Goal: Task Accomplishment & Management: Complete application form

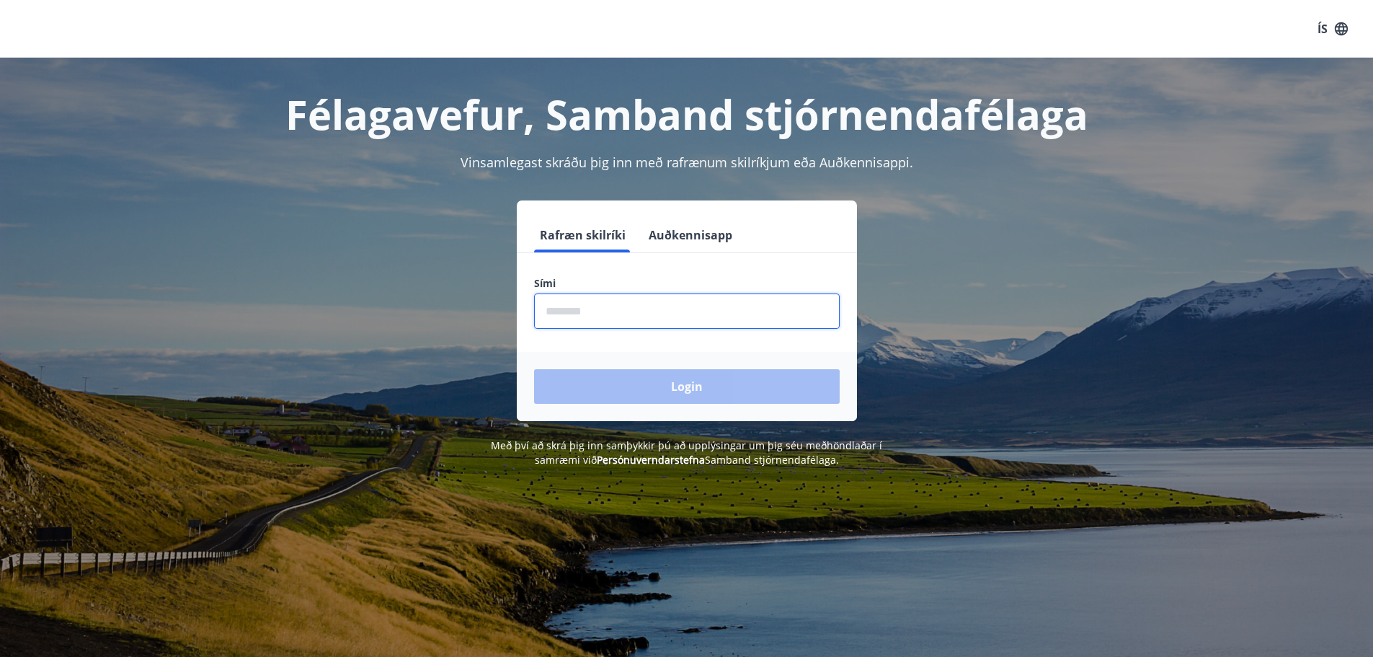
click at [597, 307] on input "phone" at bounding box center [687, 310] width 306 height 35
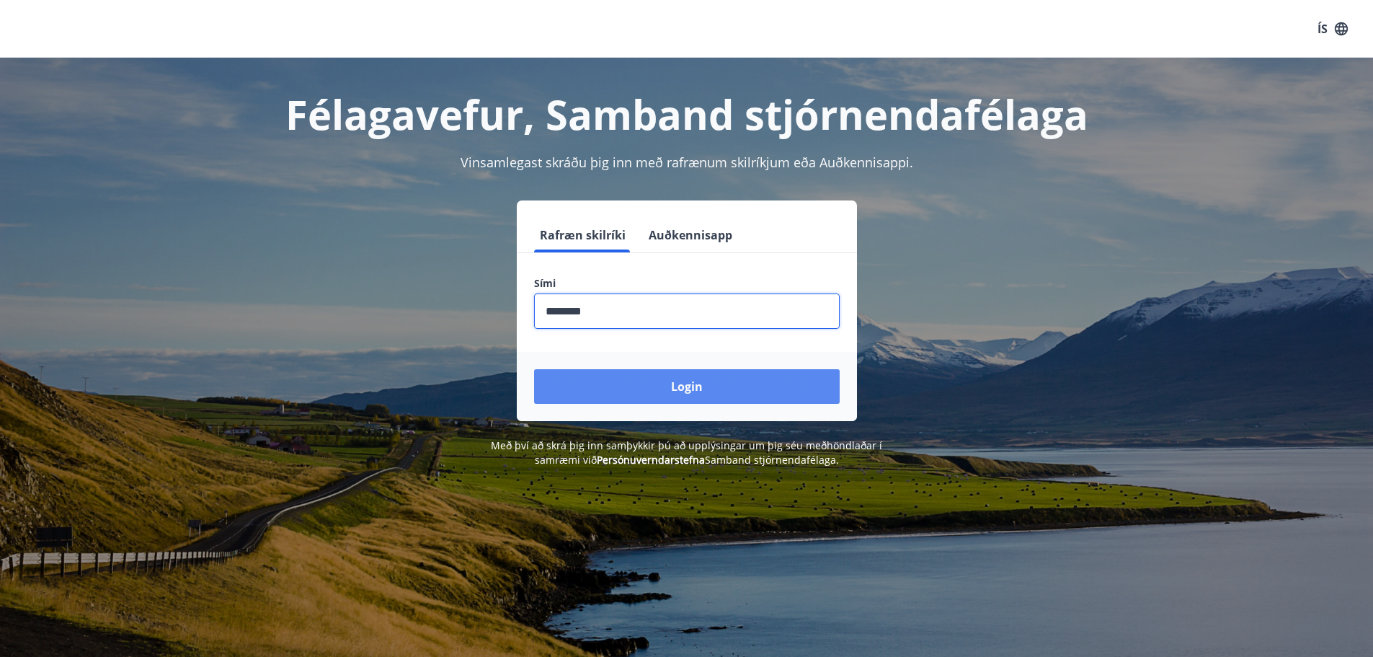
type input "********"
click at [698, 378] on button "Login" at bounding box center [687, 386] width 306 height 35
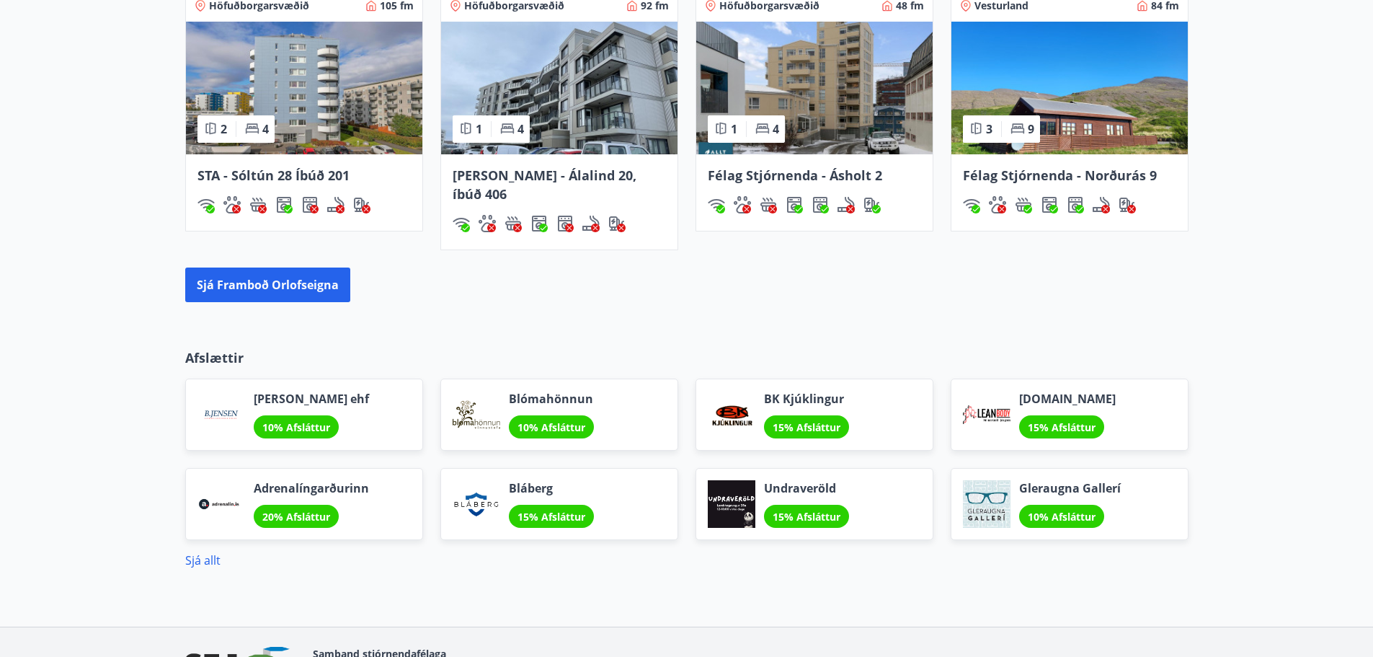
scroll to position [1126, 0]
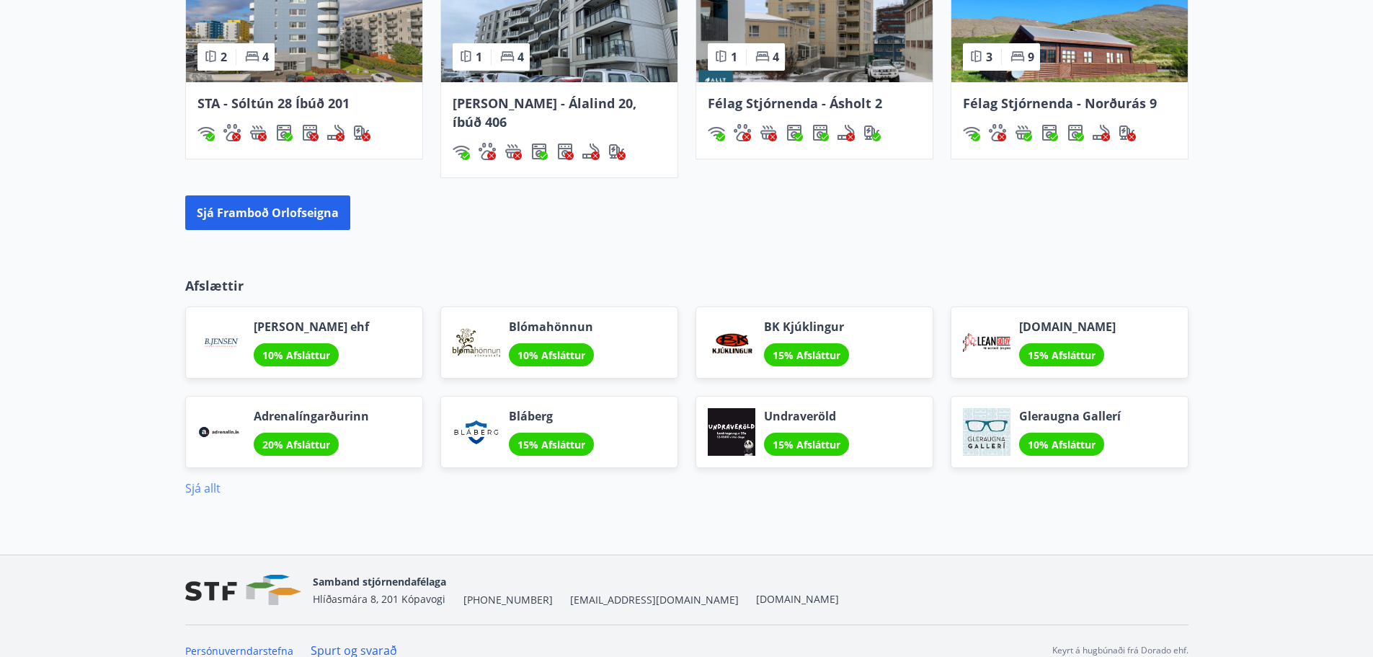
click at [186, 480] on link "Sjá allt" at bounding box center [202, 488] width 35 height 16
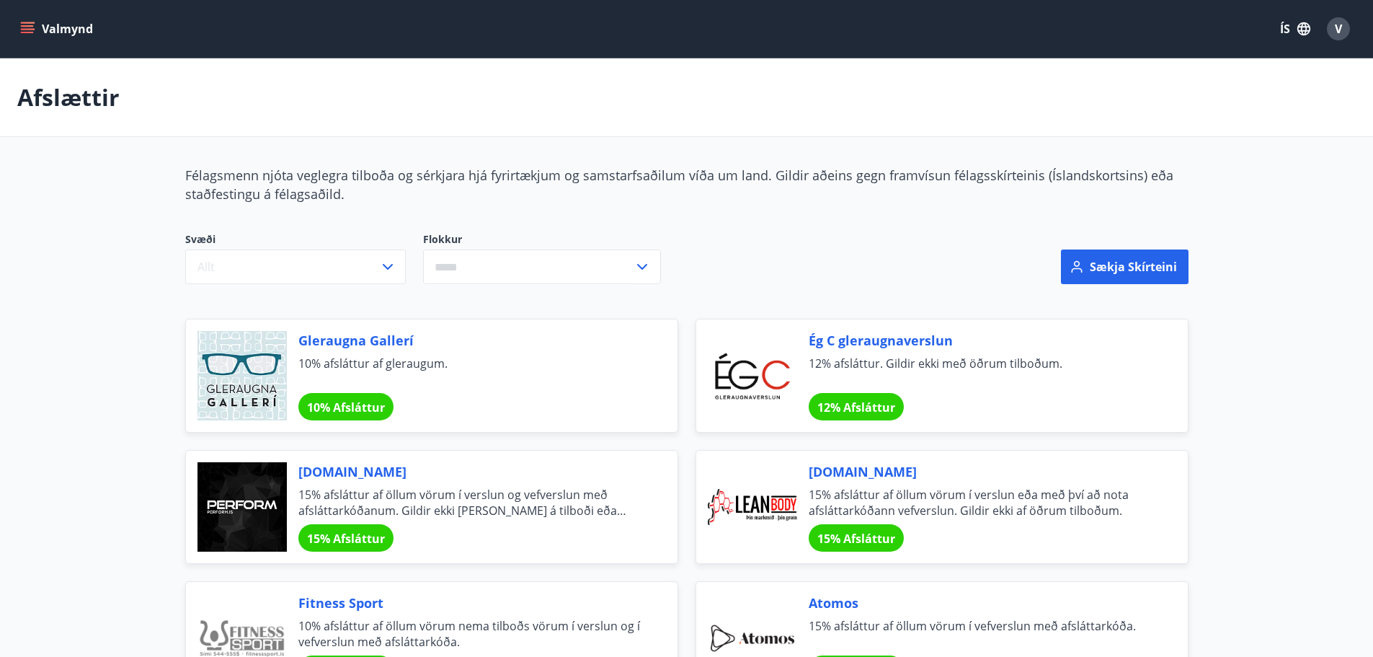
click at [71, 27] on button "Valmynd" at bounding box center [57, 29] width 81 height 26
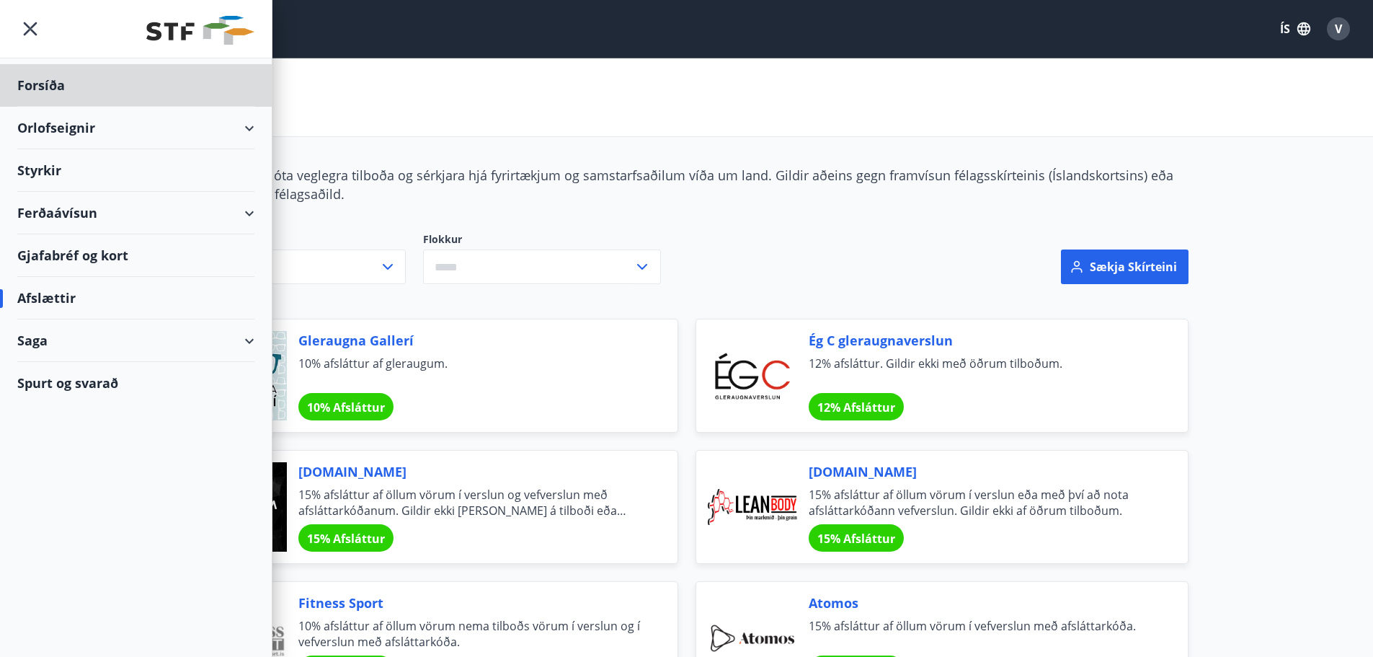
click at [57, 107] on div "Styrkir" at bounding box center [135, 85] width 237 height 43
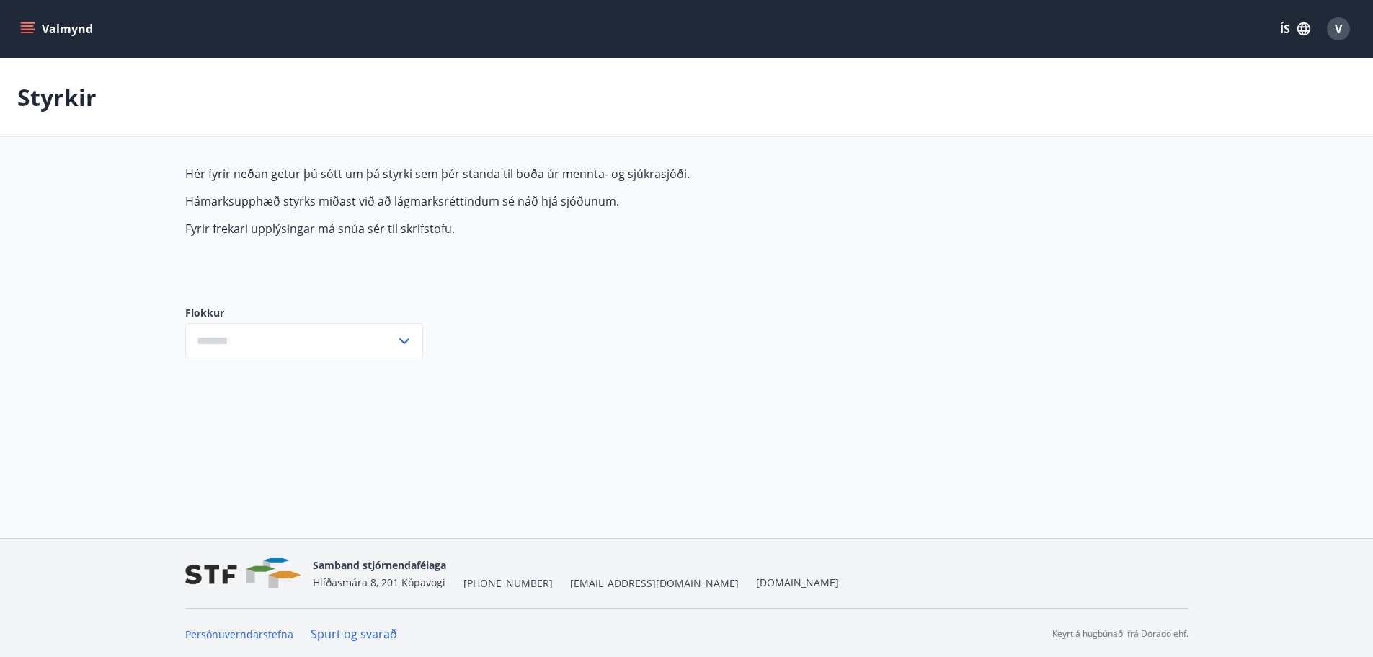
type input "***"
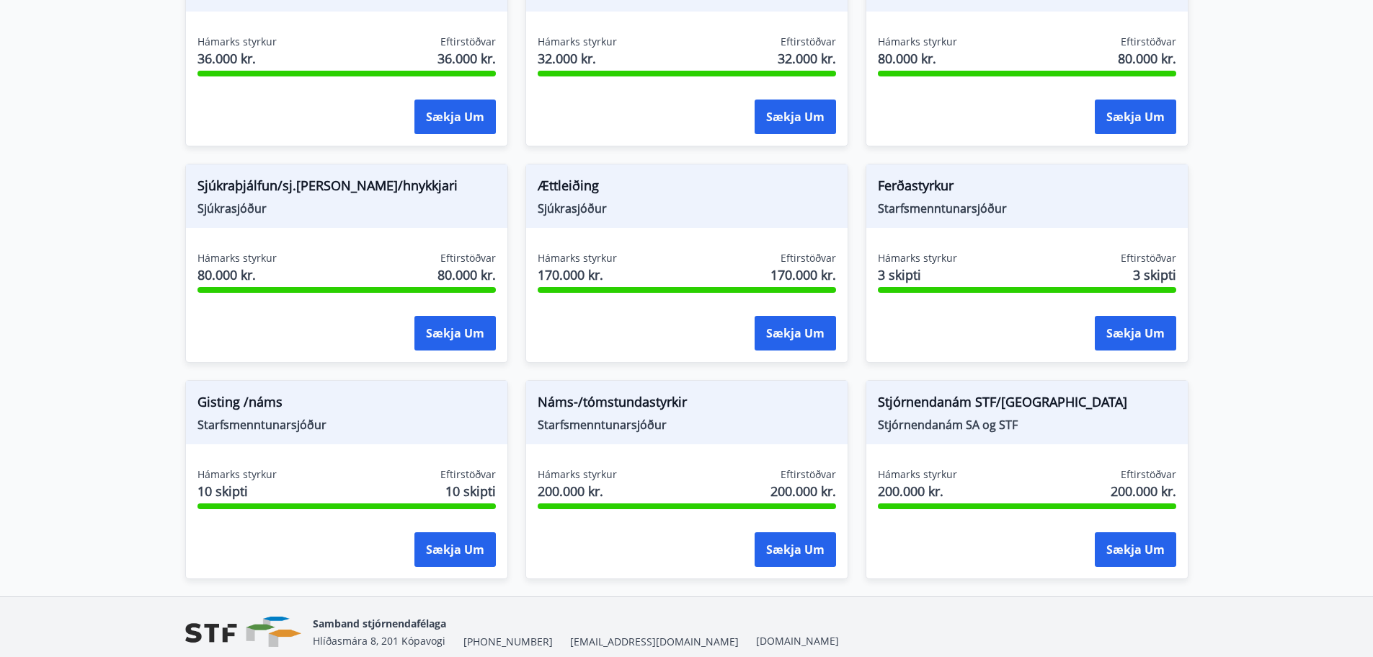
scroll to position [998, 0]
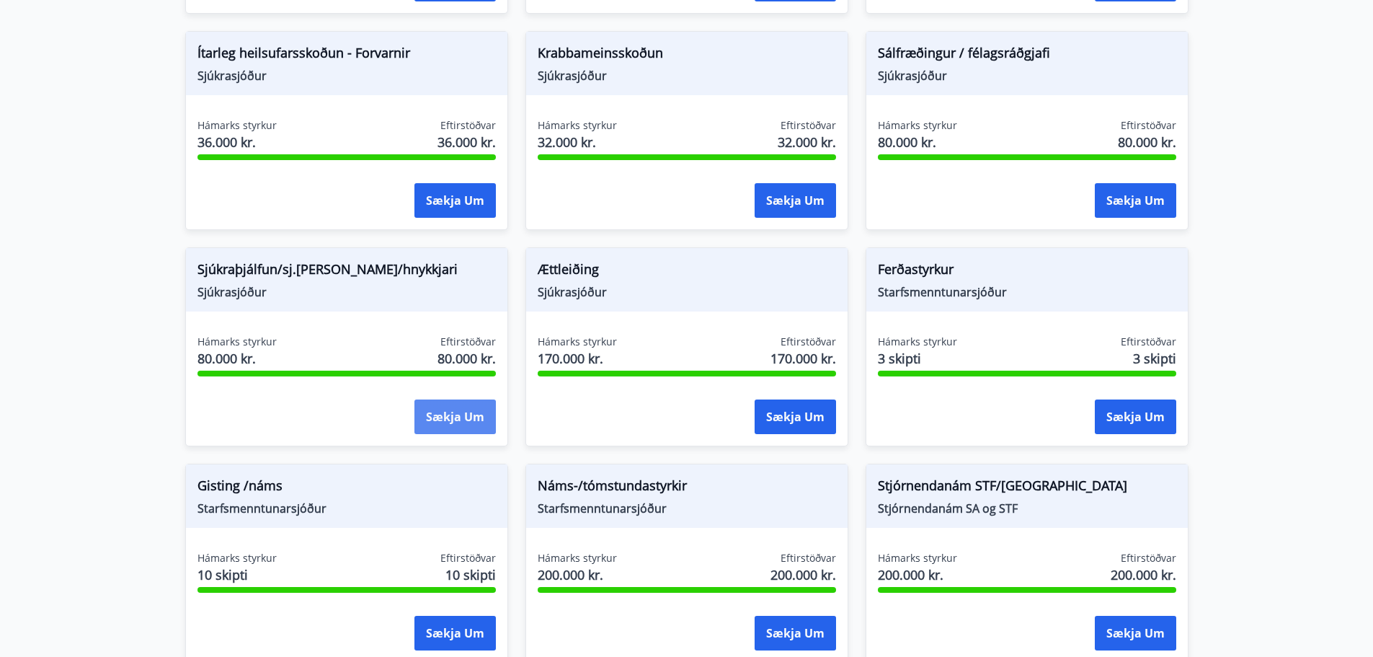
click at [454, 411] on button "Sækja um" at bounding box center [454, 416] width 81 height 35
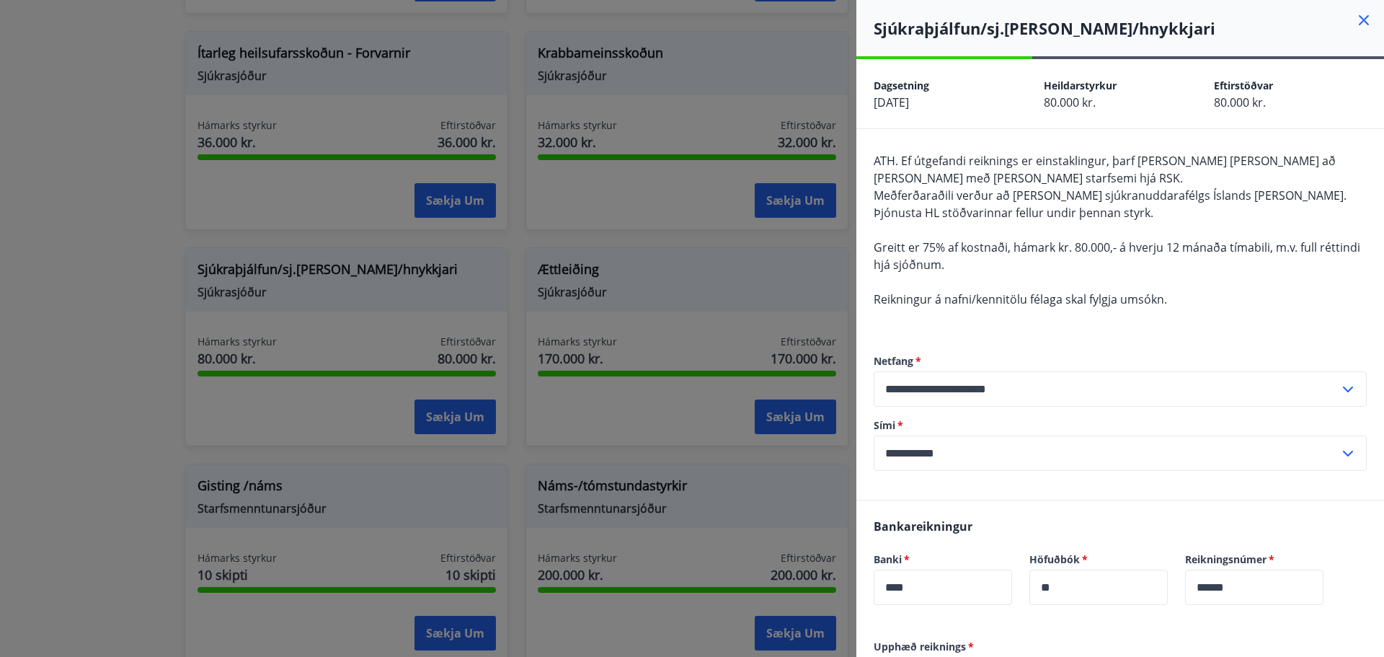
click at [1358, 22] on icon at bounding box center [1363, 20] width 10 height 10
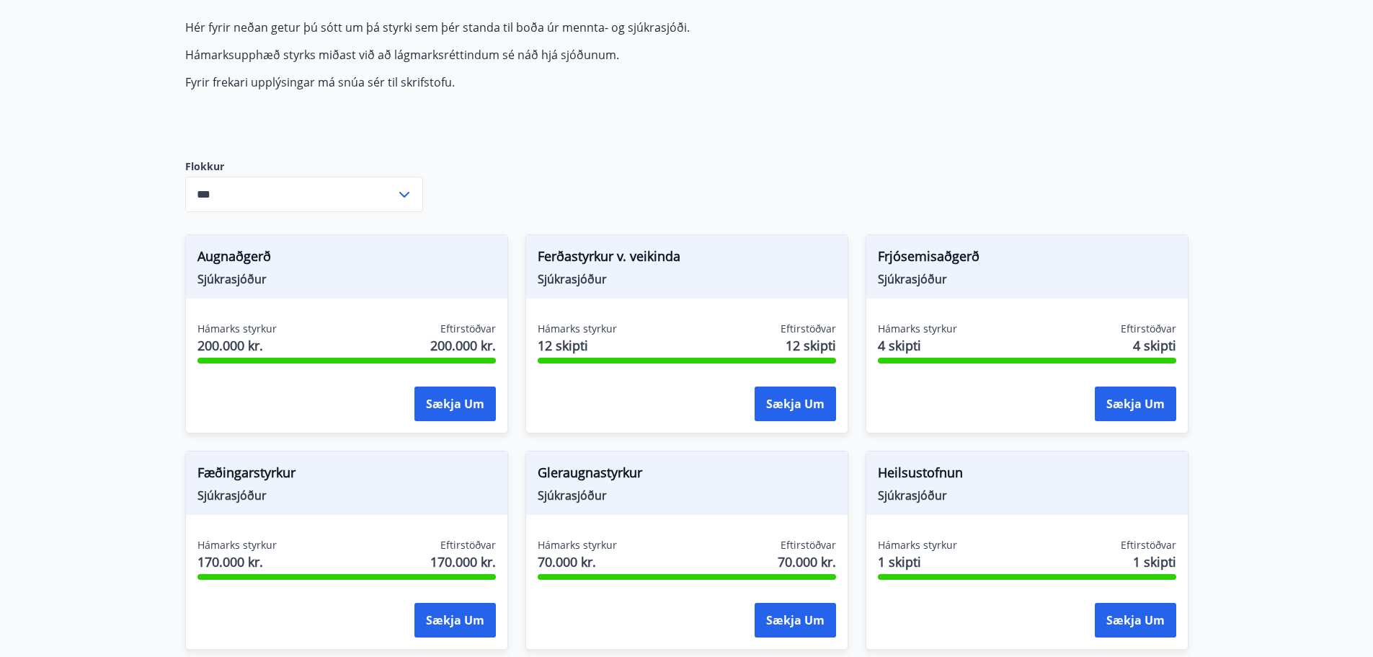
scroll to position [133, 0]
